Goal: Transaction & Acquisition: Purchase product/service

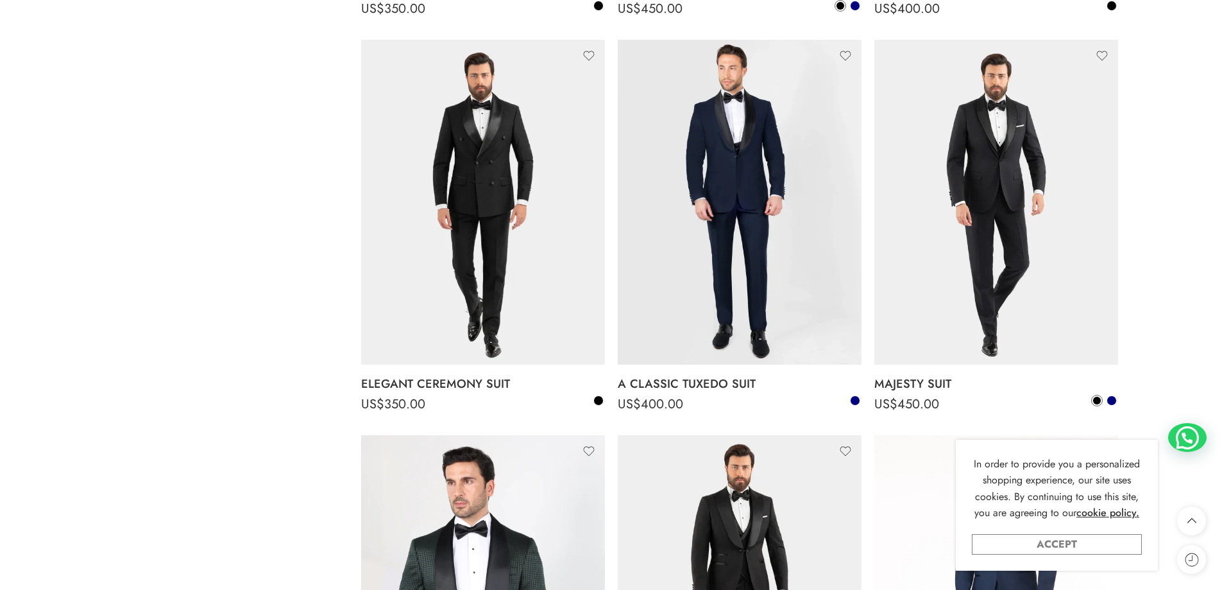
click at [986, 543] on link "Accept" at bounding box center [1057, 544] width 170 height 21
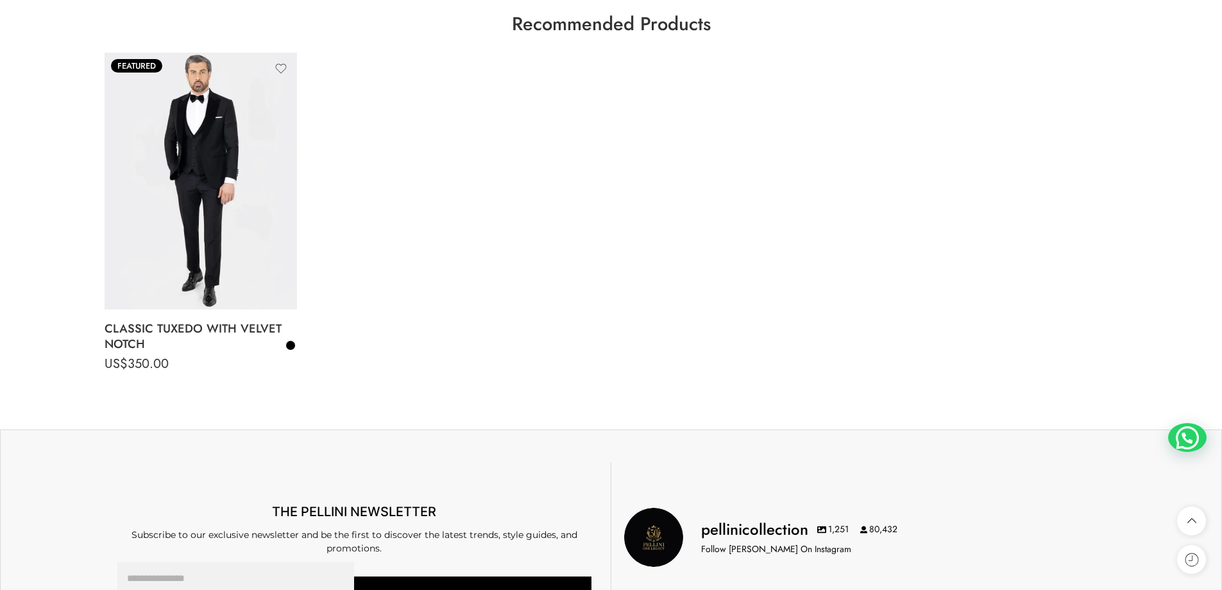
scroll to position [2667, 0]
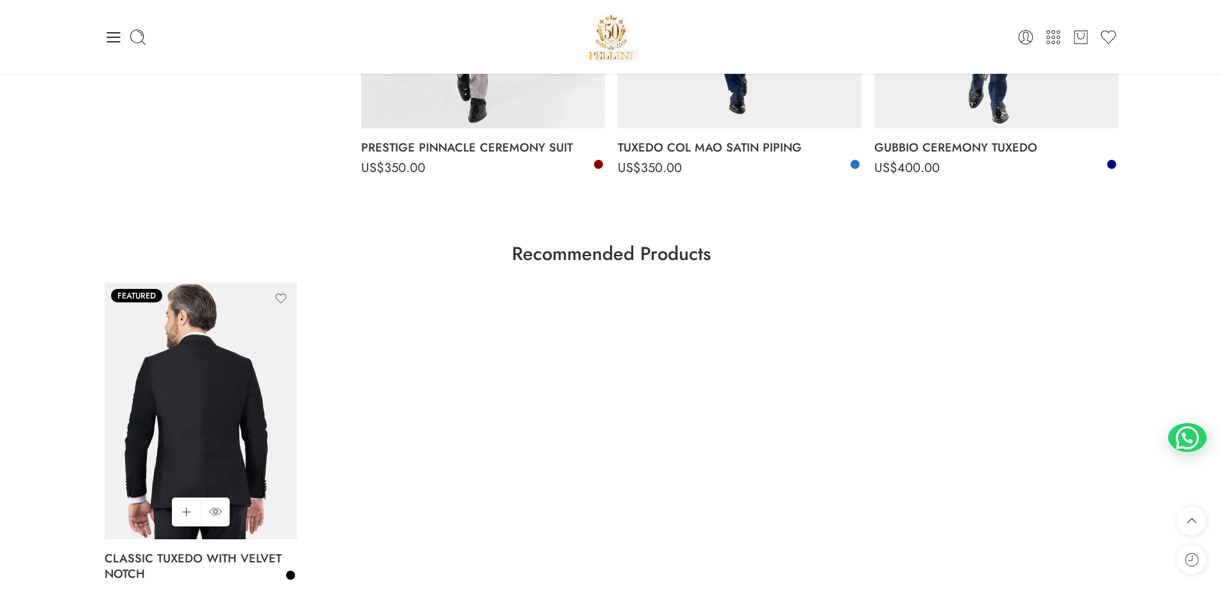
click at [258, 400] on img at bounding box center [201, 410] width 192 height 257
drag, startPoint x: 230, startPoint y: 521, endPoint x: 219, endPoint y: 515, distance: 12.7
click at [225, 518] on div "Featured Wishlist Select options QUICK SHOP" at bounding box center [201, 410] width 192 height 257
click at [216, 513] on icon at bounding box center [215, 511] width 13 height 23
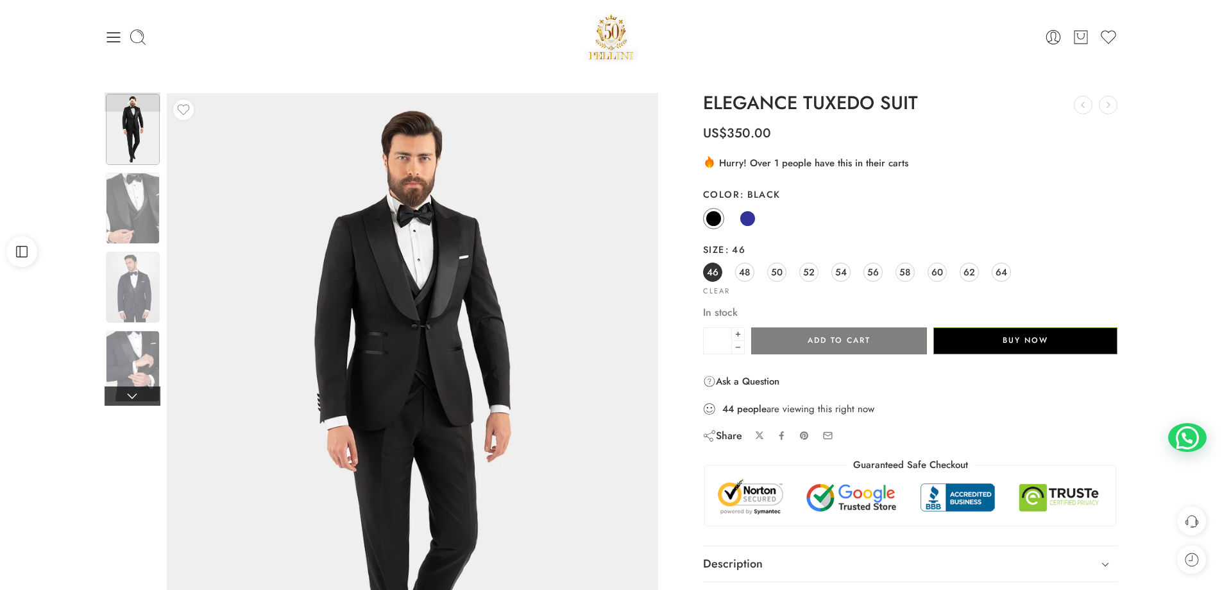
click at [130, 397] on link at bounding box center [133, 395] width 56 height 19
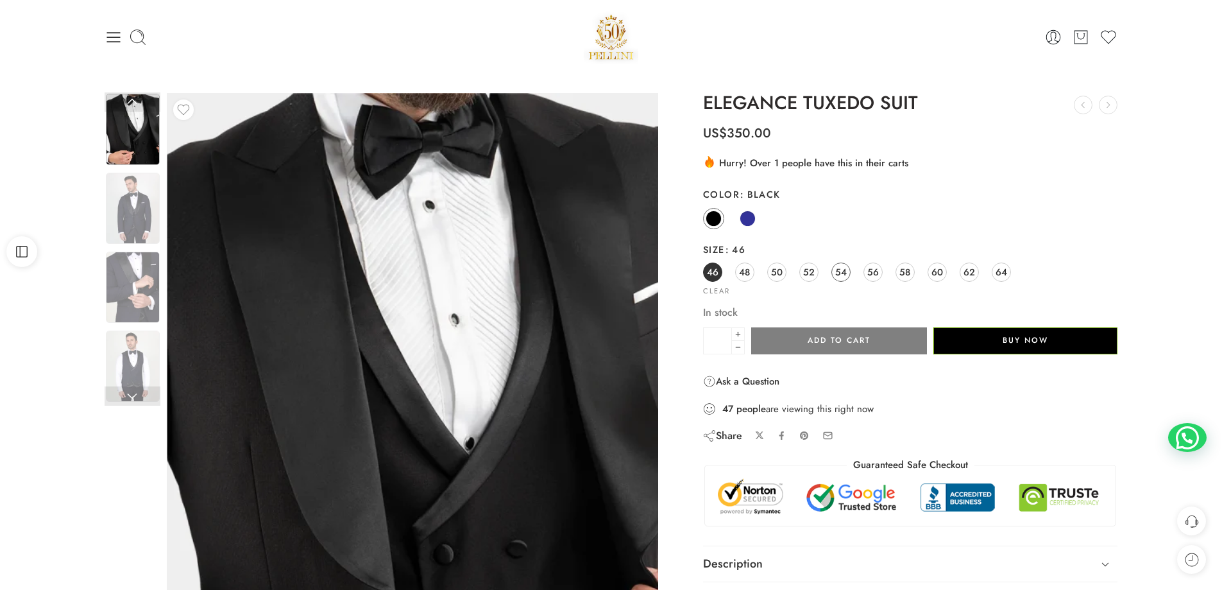
click at [845, 273] on span "54" at bounding box center [841, 271] width 12 height 17
click at [745, 68] on div "0 Cart 0 Cart 0 Wishlist Search here" at bounding box center [611, 37] width 1222 height 74
click at [150, 191] on img at bounding box center [133, 208] width 54 height 71
click at [136, 128] on img at bounding box center [133, 129] width 54 height 71
click at [150, 257] on img at bounding box center [133, 287] width 54 height 71
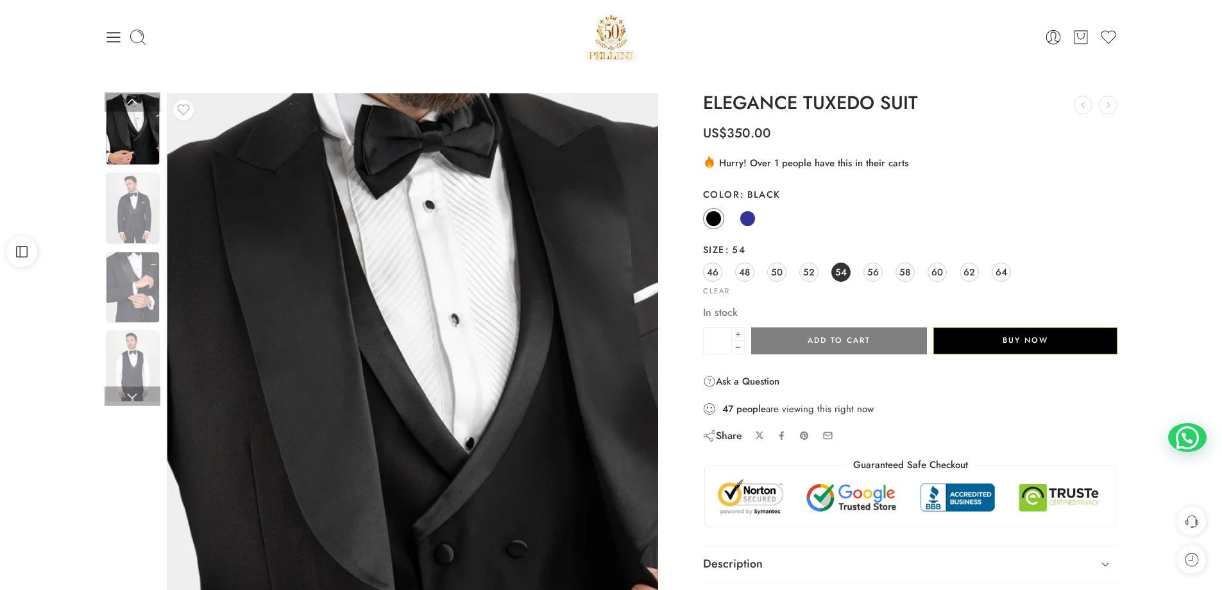
click at [135, 226] on img at bounding box center [133, 208] width 54 height 71
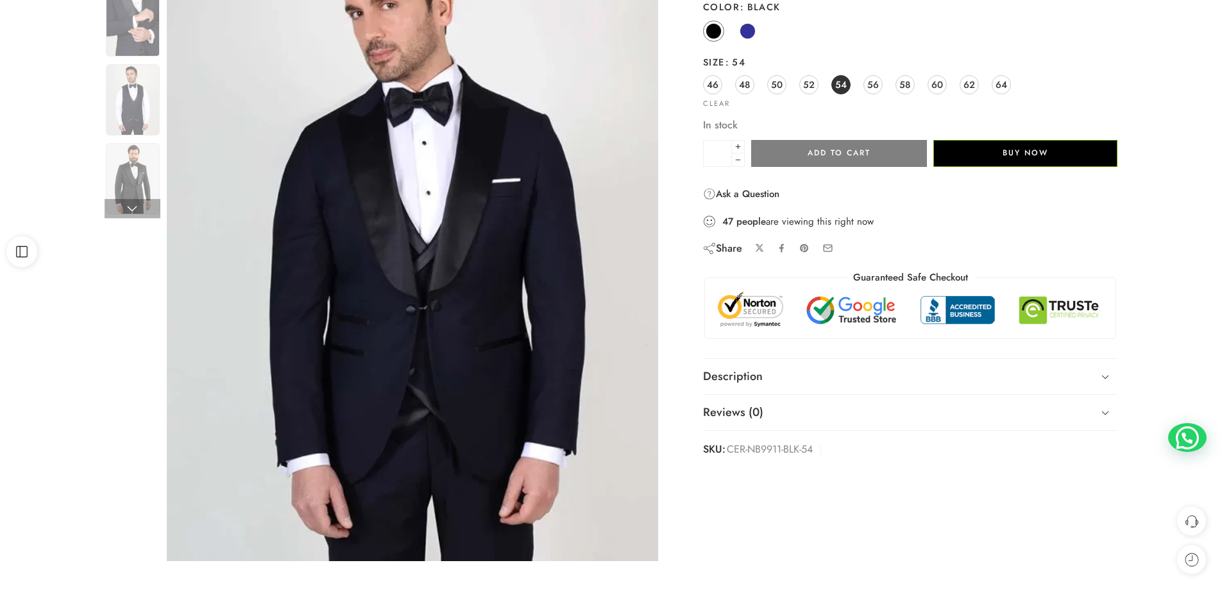
scroll to position [192, 0]
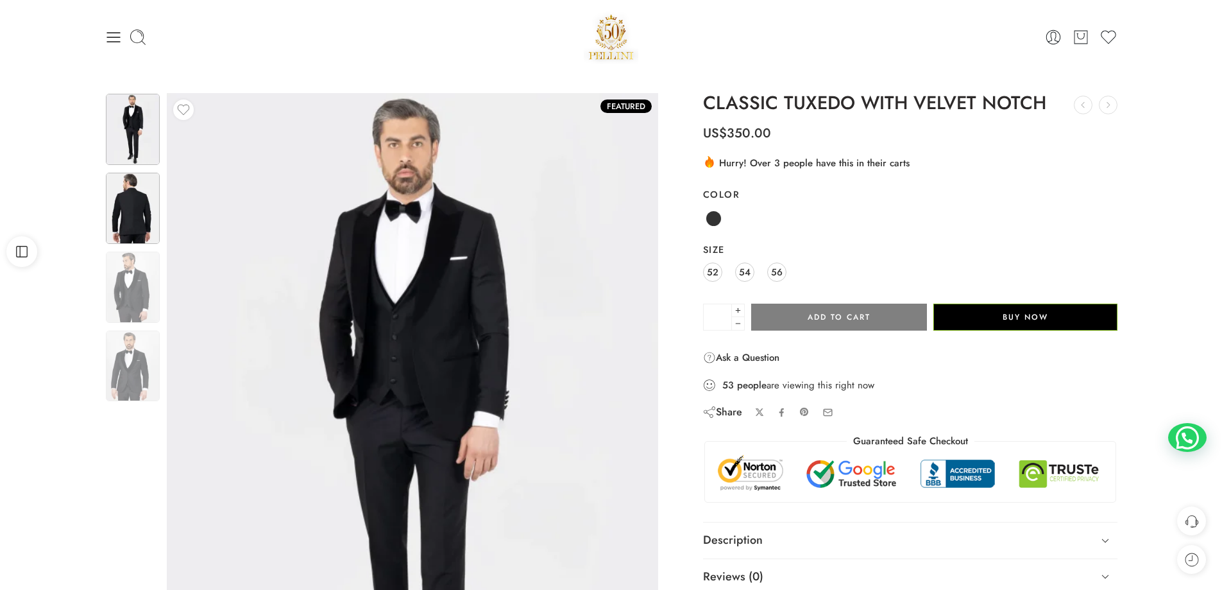
click at [157, 209] on img at bounding box center [133, 208] width 54 height 71
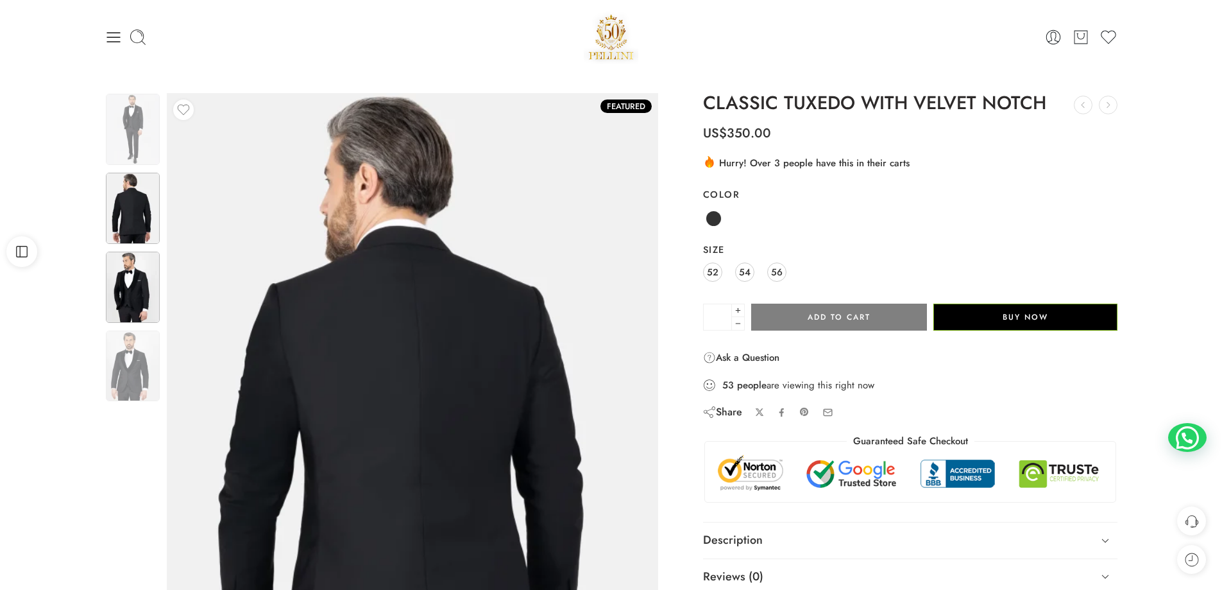
click at [132, 275] on img at bounding box center [133, 287] width 54 height 71
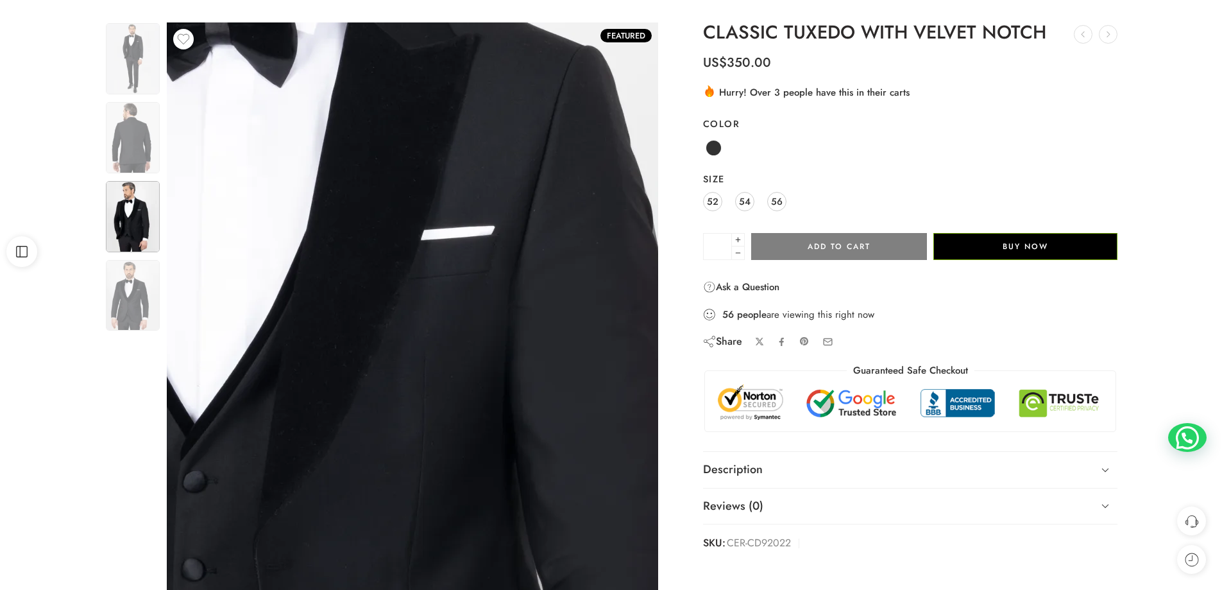
scroll to position [192, 0]
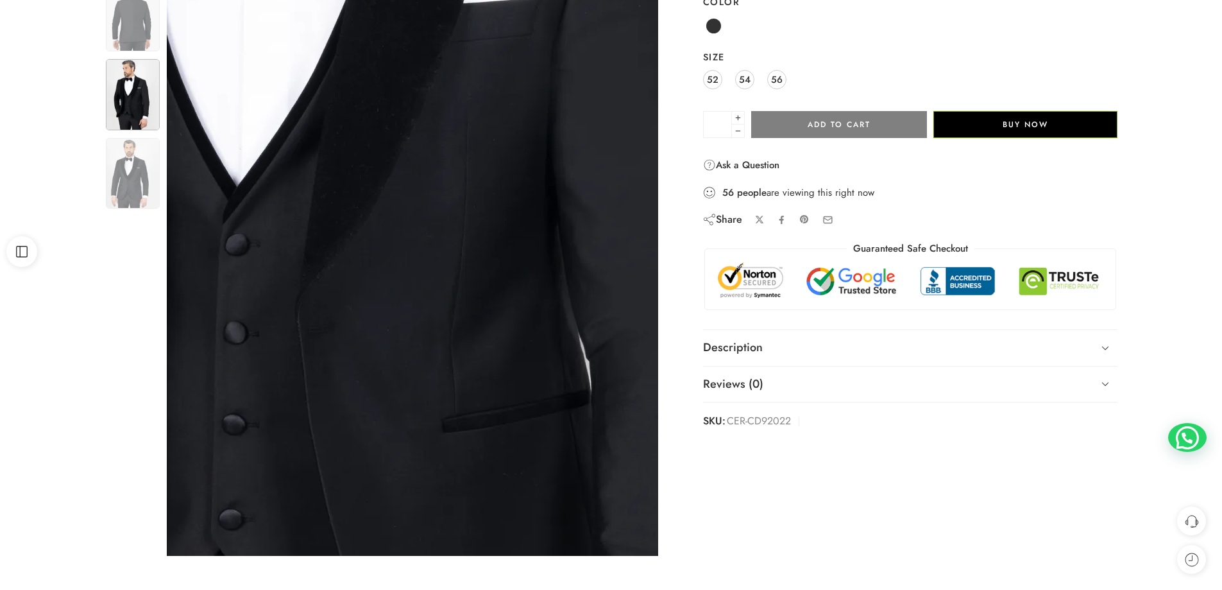
click at [447, 245] on img at bounding box center [351, 155] width 1232 height 1643
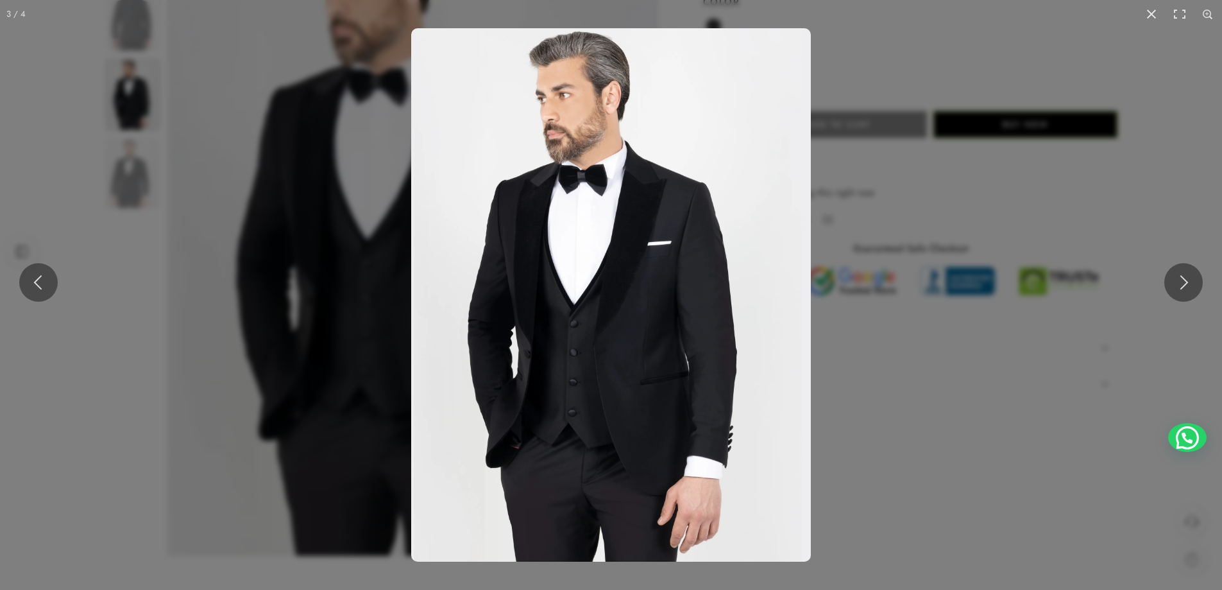
click at [588, 222] on img at bounding box center [611, 294] width 400 height 533
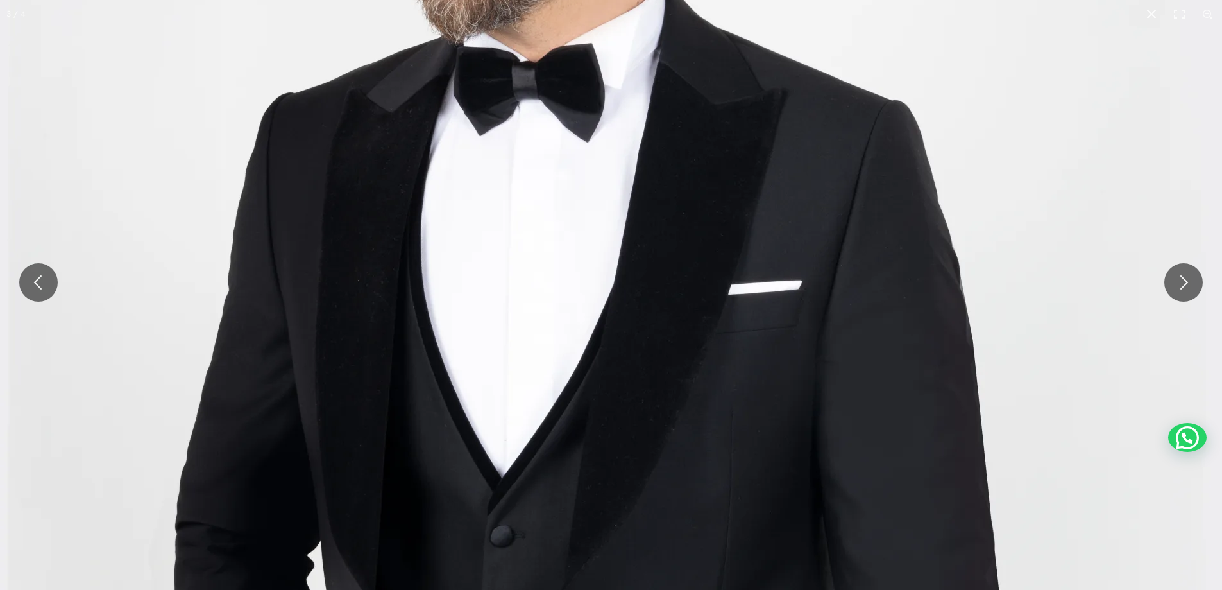
click at [568, 129] on img at bounding box center [616, 446] width 1232 height 1643
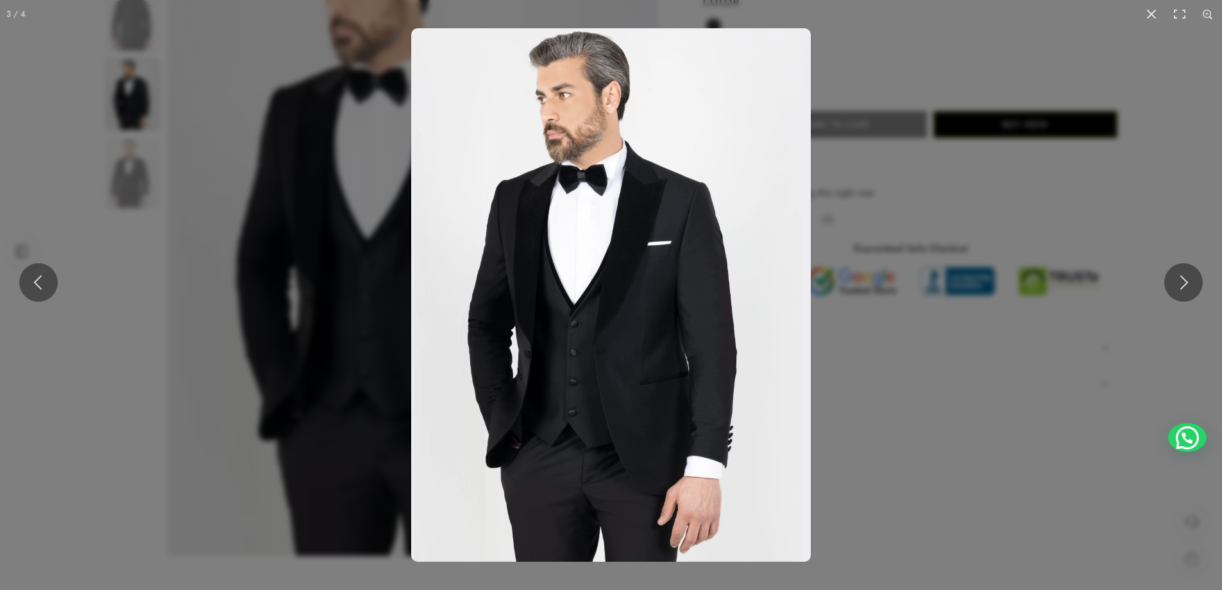
click at [549, 346] on img at bounding box center [611, 294] width 400 height 533
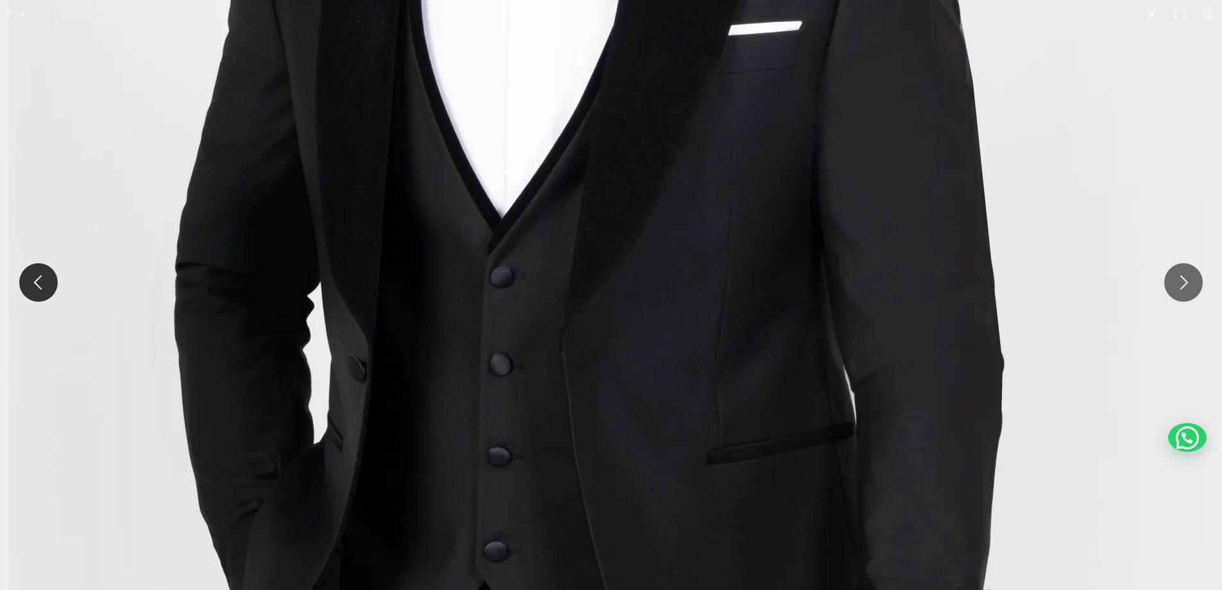
click at [37, 287] on button at bounding box center [38, 282] width 38 height 38
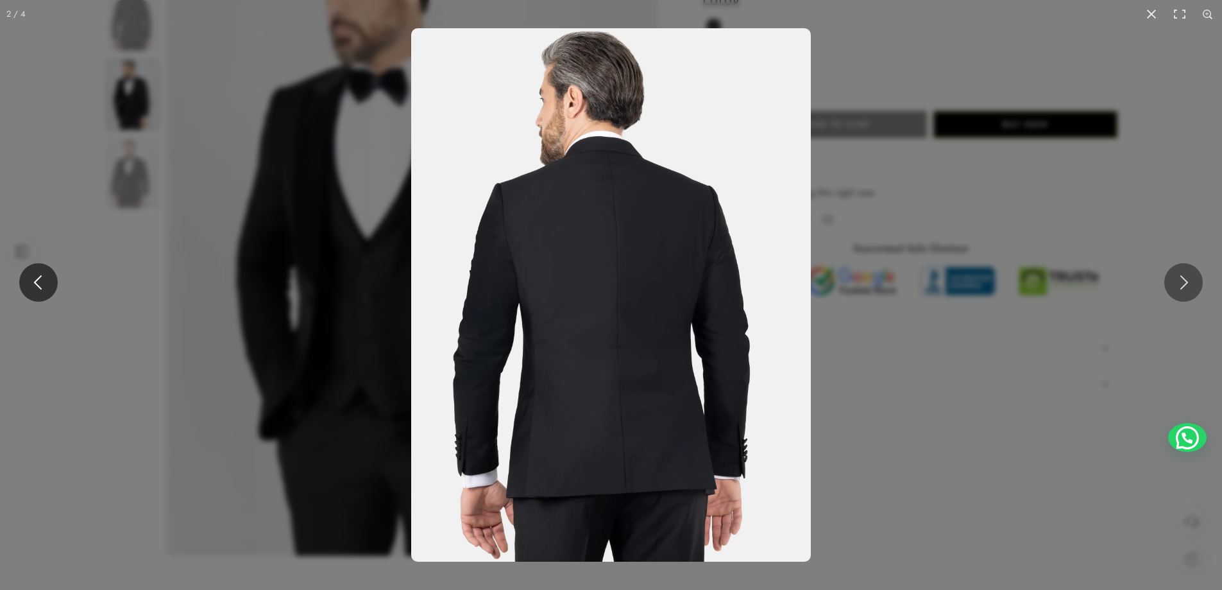
click at [44, 278] on button at bounding box center [38, 282] width 38 height 38
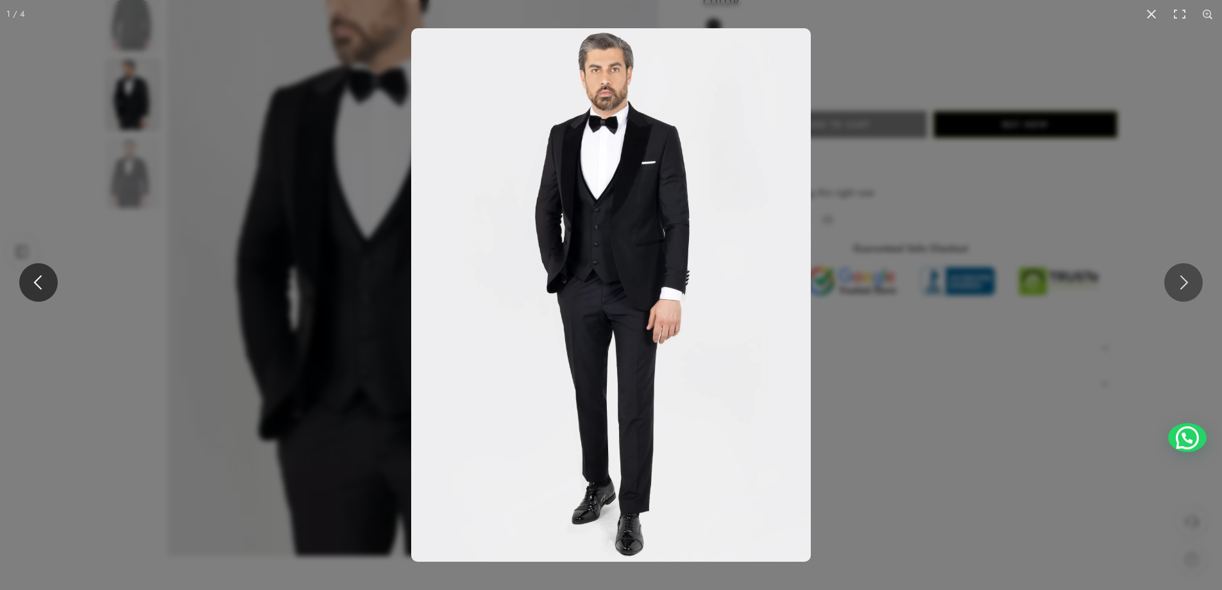
click at [46, 277] on button at bounding box center [38, 282] width 38 height 38
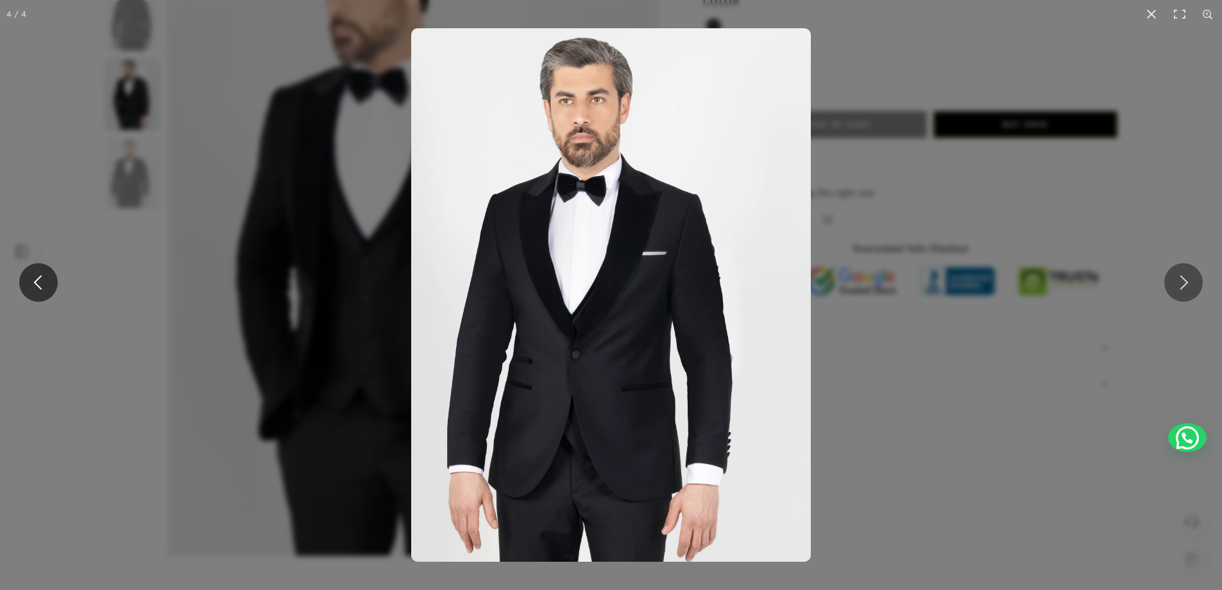
click at [46, 275] on button at bounding box center [38, 282] width 38 height 38
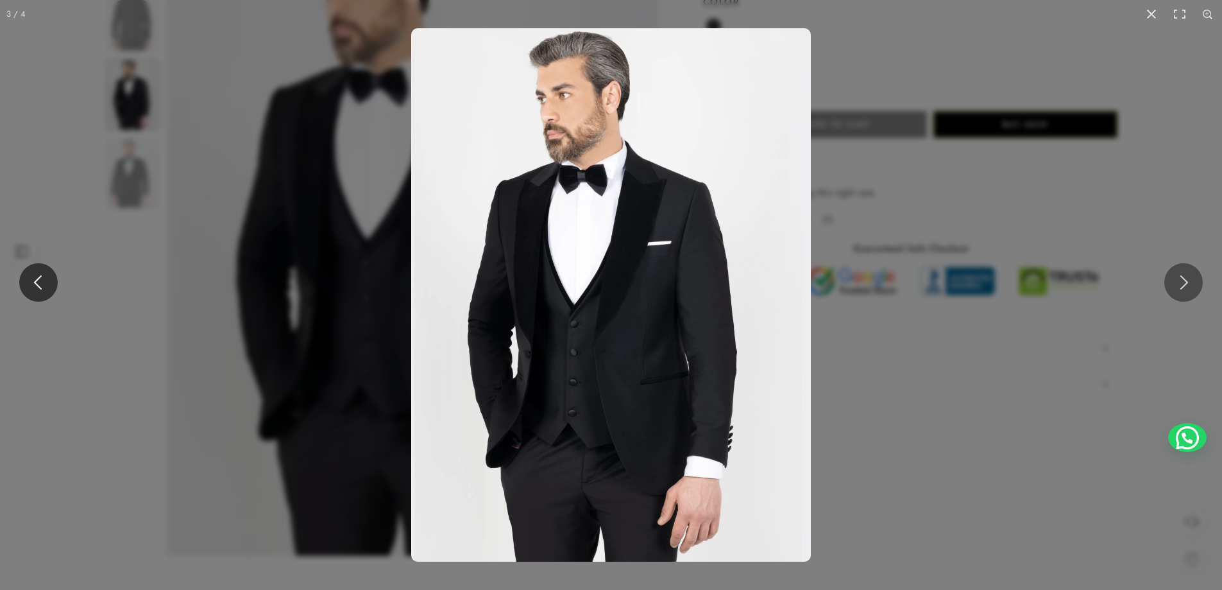
click at [46, 275] on button at bounding box center [38, 282] width 38 height 38
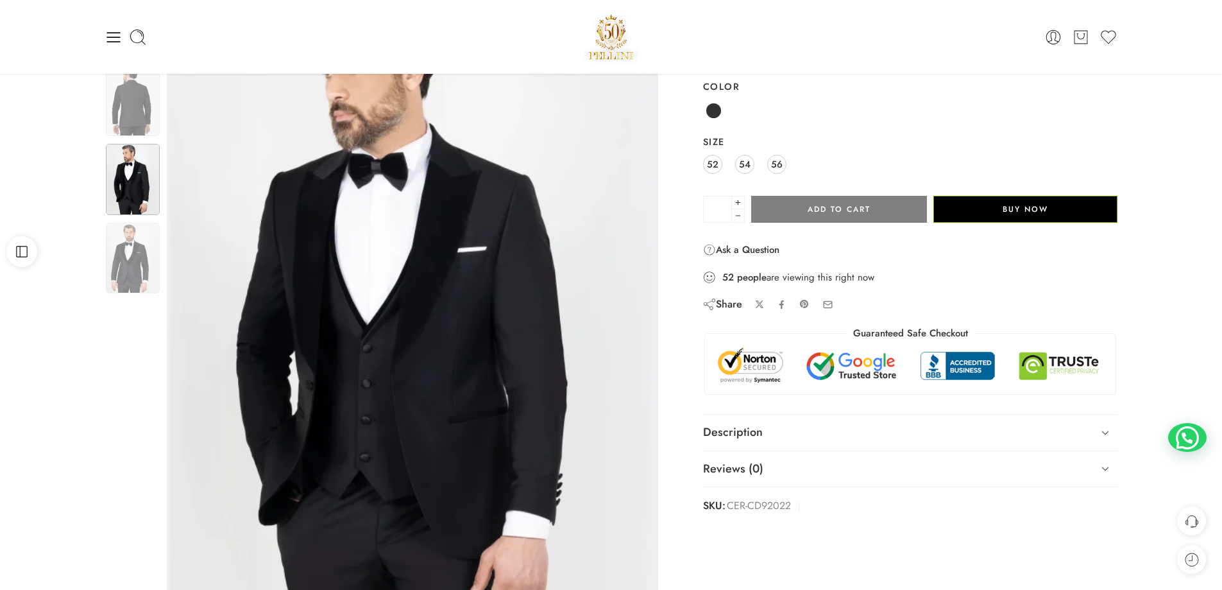
scroll to position [0, 0]
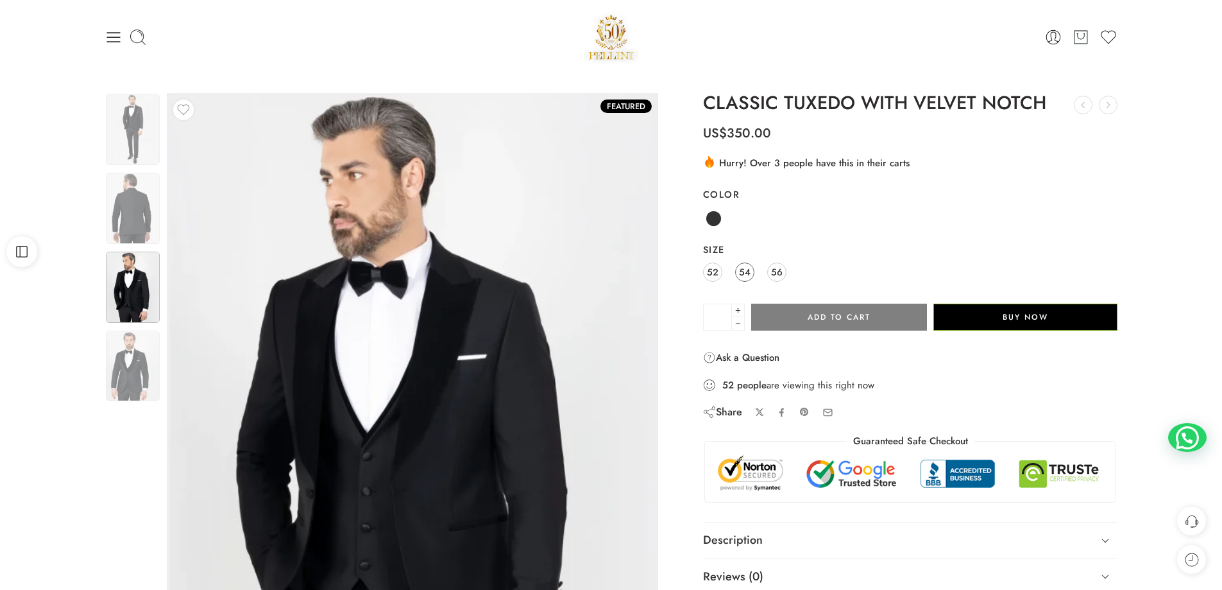
click at [744, 274] on span "54" at bounding box center [745, 271] width 12 height 17
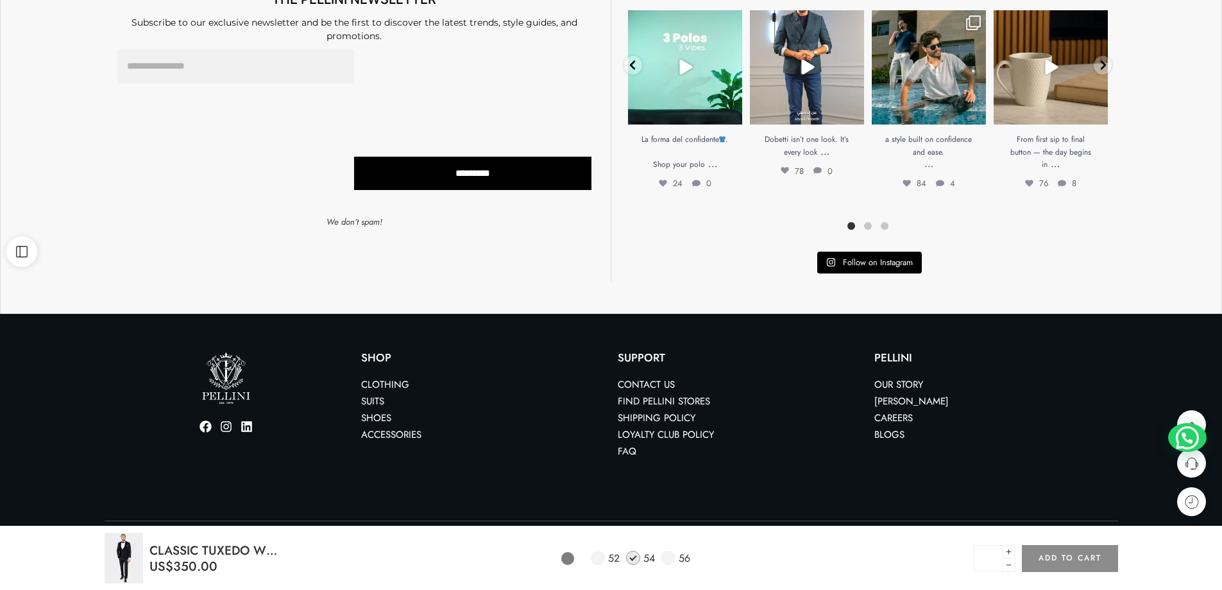
scroll to position [998, 0]
